Goal: Information Seeking & Learning: Understand process/instructions

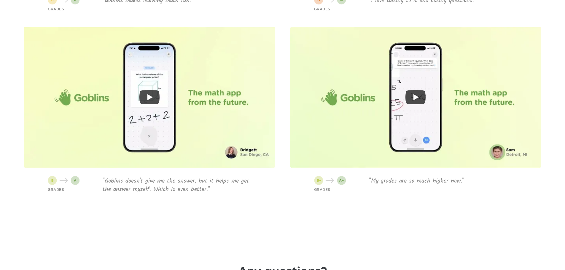
scroll to position [2266, 0]
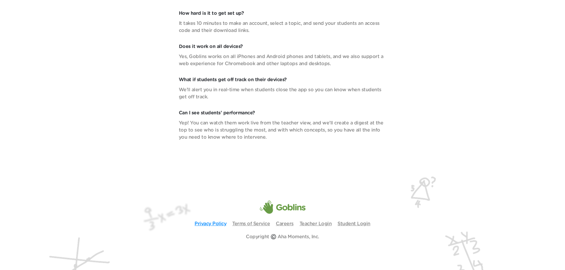
click at [216, 224] on link "Privacy Policy" at bounding box center [210, 223] width 32 height 5
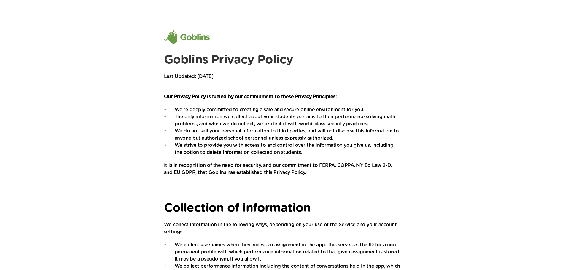
click at [337, 62] on h1 "Goblins Privacy Policy" at bounding box center [282, 60] width 237 height 14
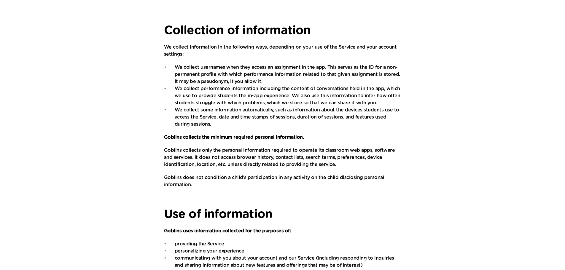
scroll to position [128, 0]
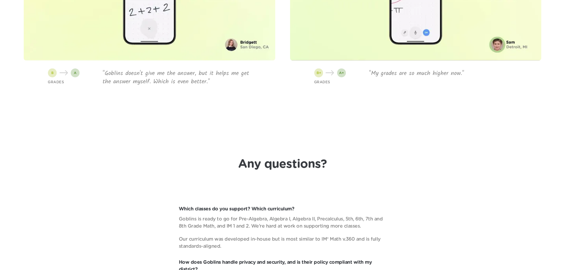
scroll to position [2266, 0]
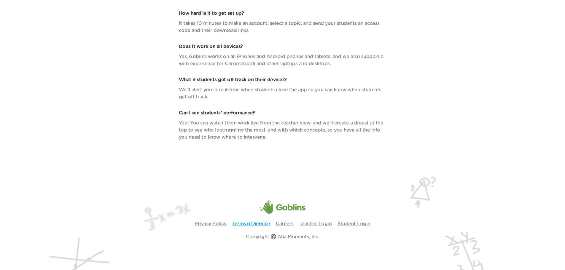
click at [259, 223] on link "Terms of Service" at bounding box center [251, 223] width 38 height 5
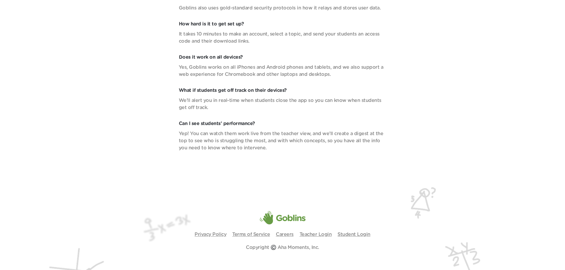
scroll to position [2266, 0]
